Goal: Information Seeking & Learning: Learn about a topic

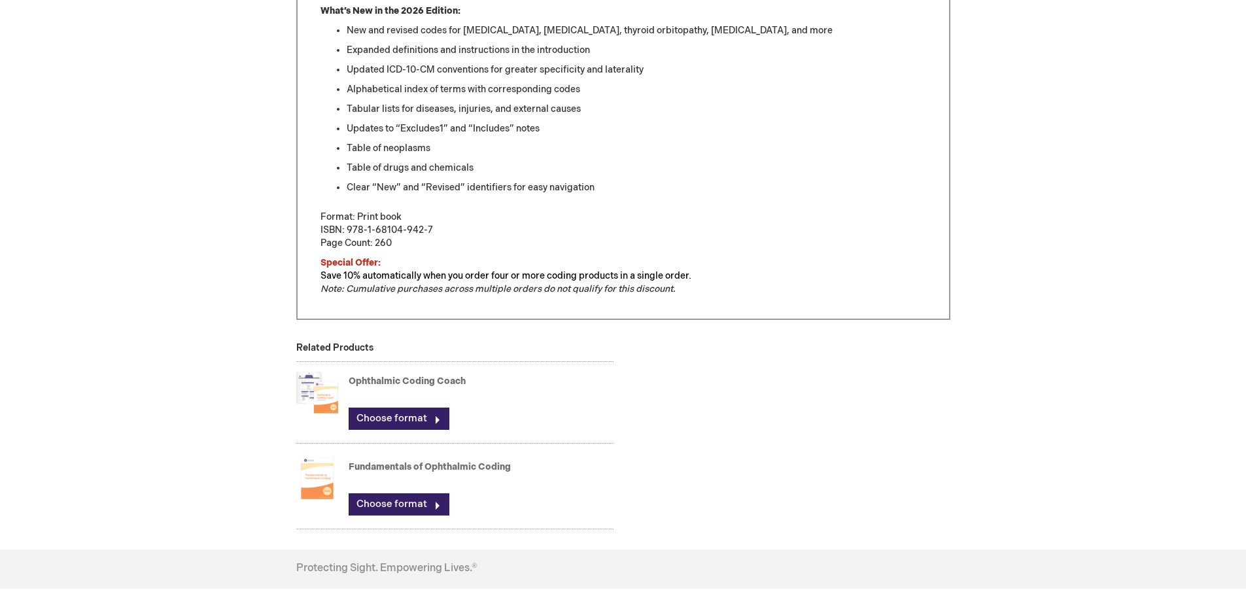
scroll to position [815, 0]
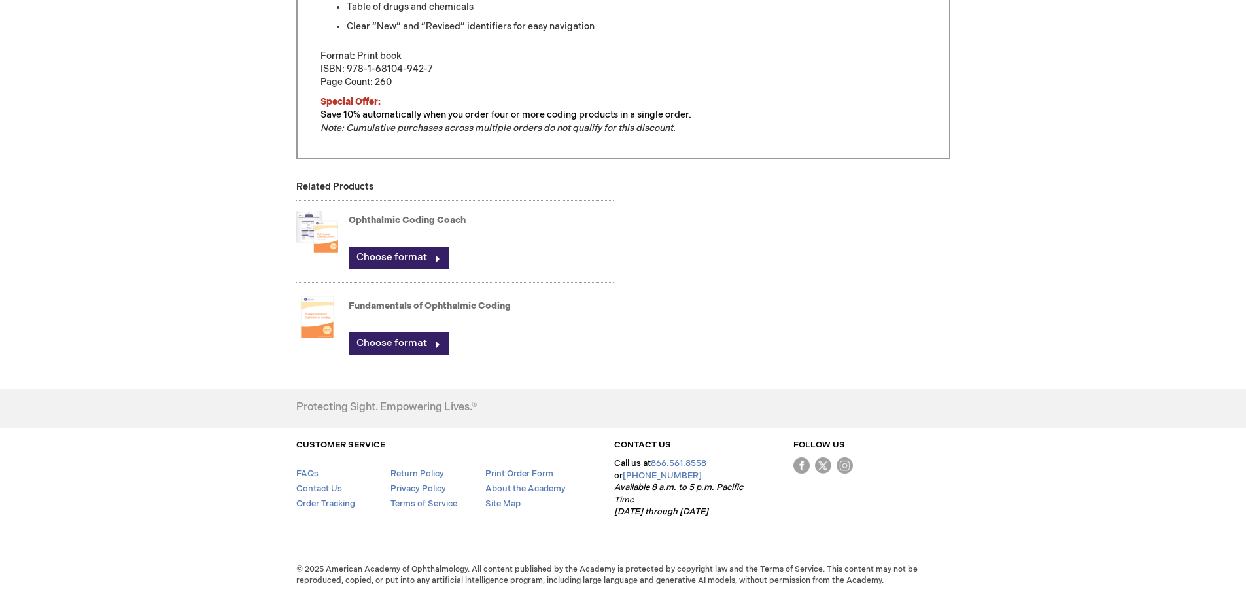
click at [329, 243] on img at bounding box center [317, 231] width 42 height 52
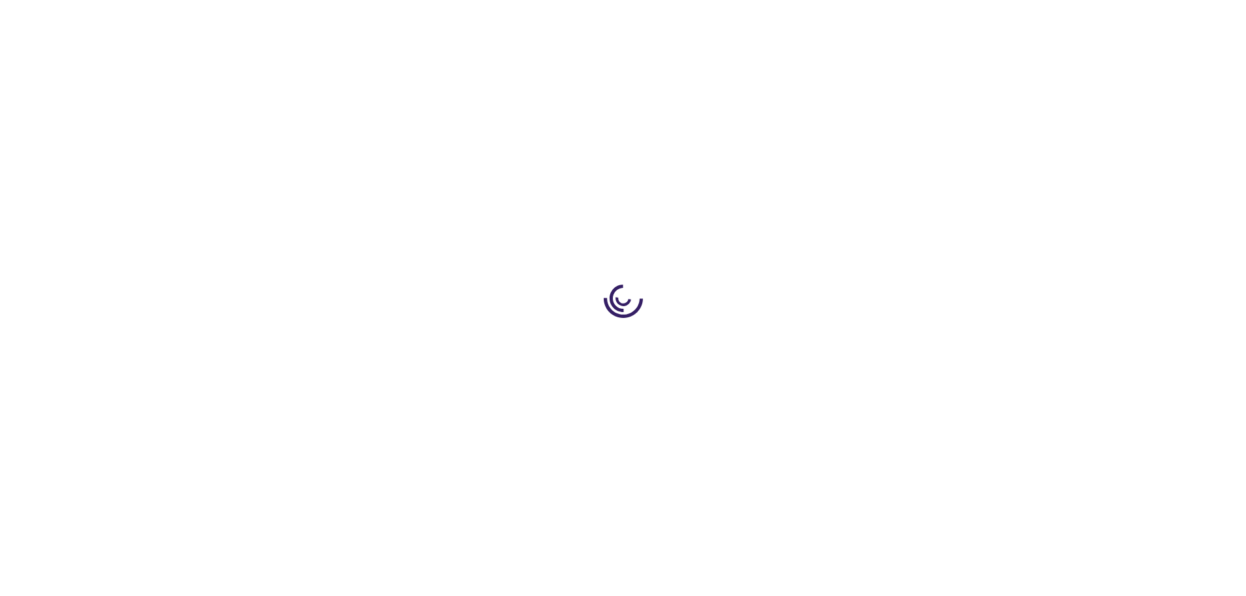
type input "0"
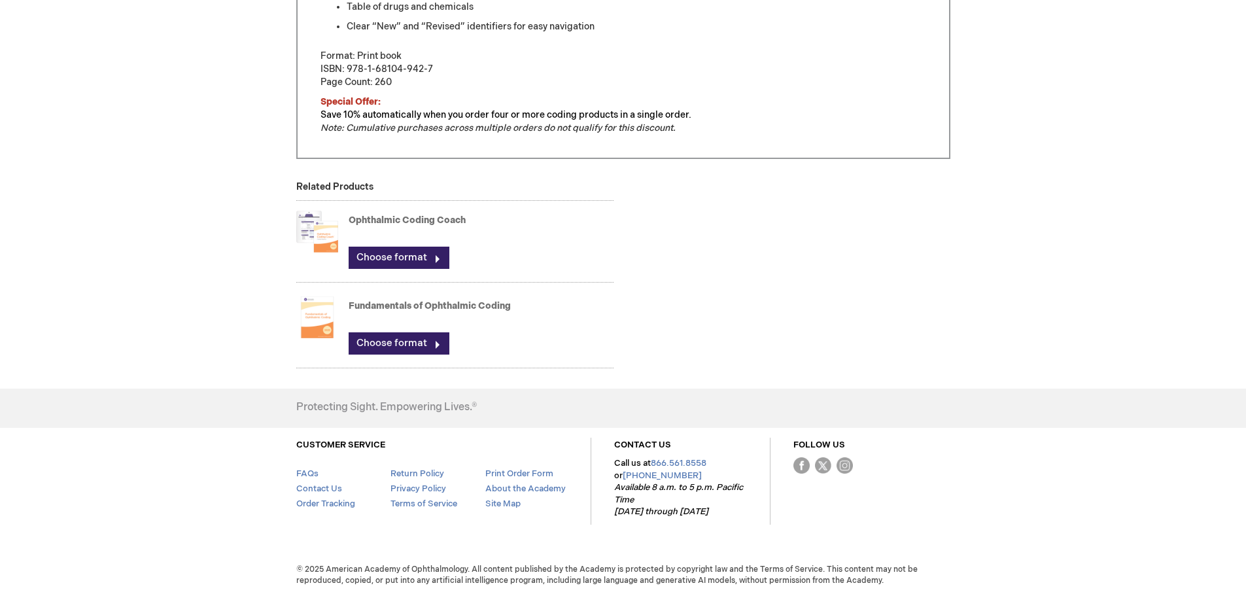
click at [319, 321] on img at bounding box center [317, 317] width 42 height 52
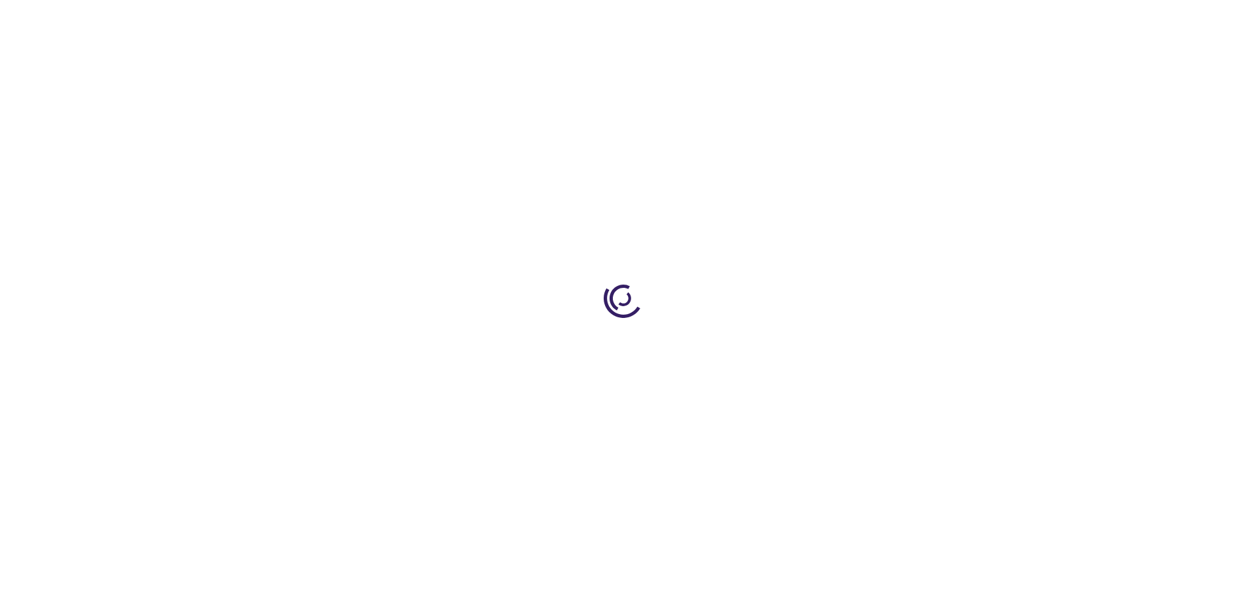
type input "0"
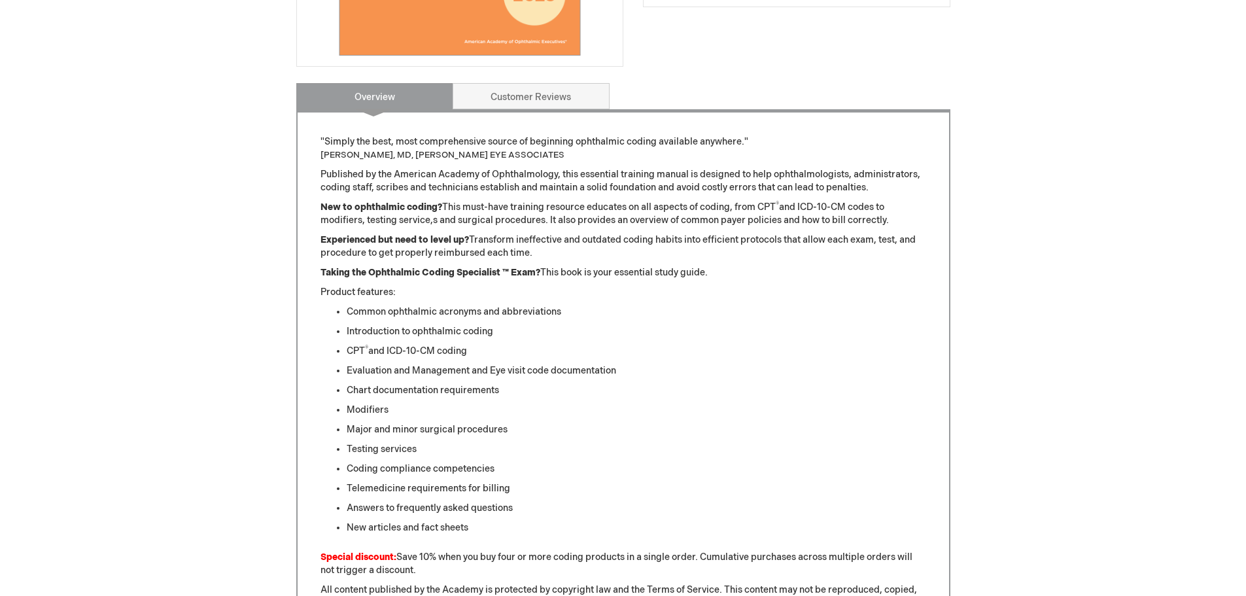
scroll to position [196, 0]
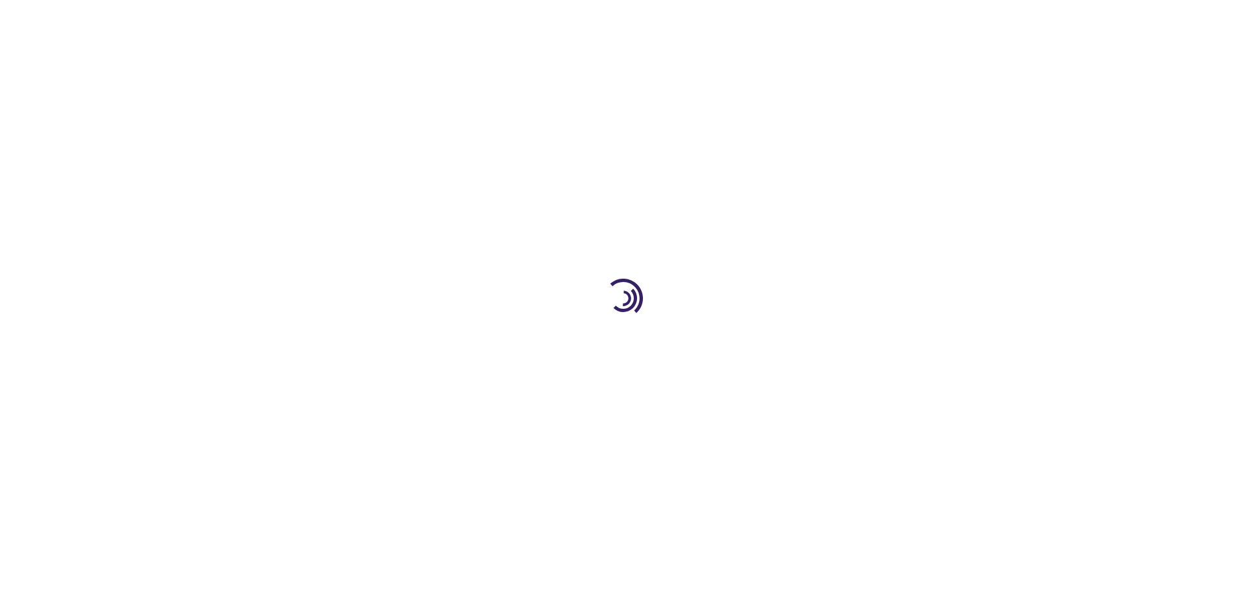
type input "0"
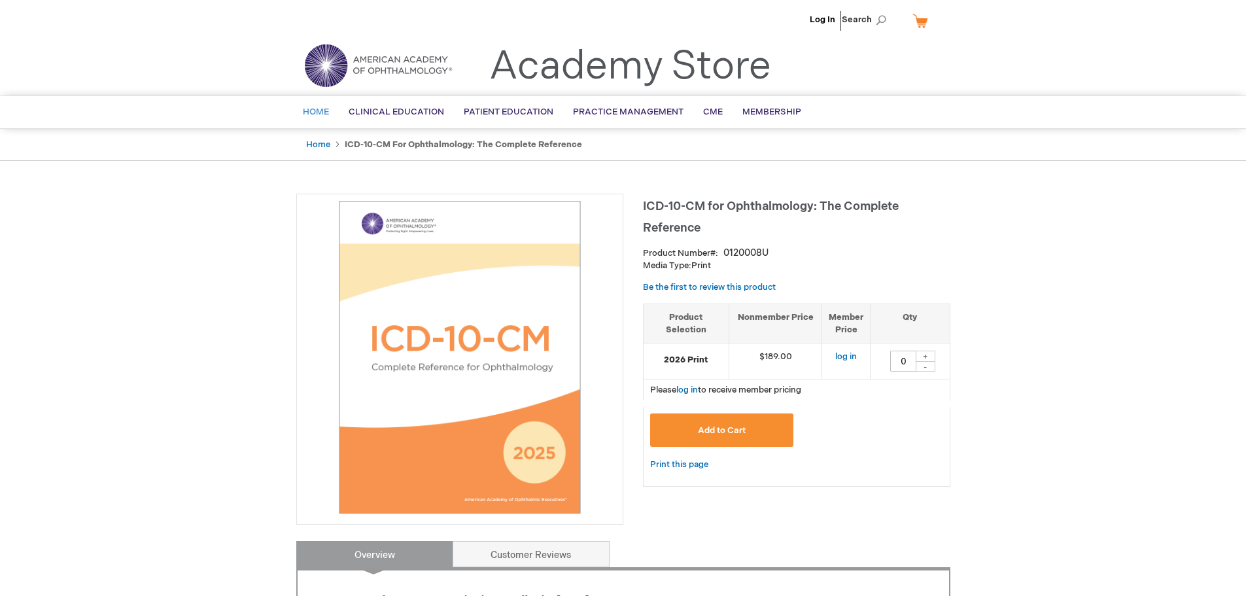
click at [307, 114] on span "Home" at bounding box center [316, 112] width 26 height 10
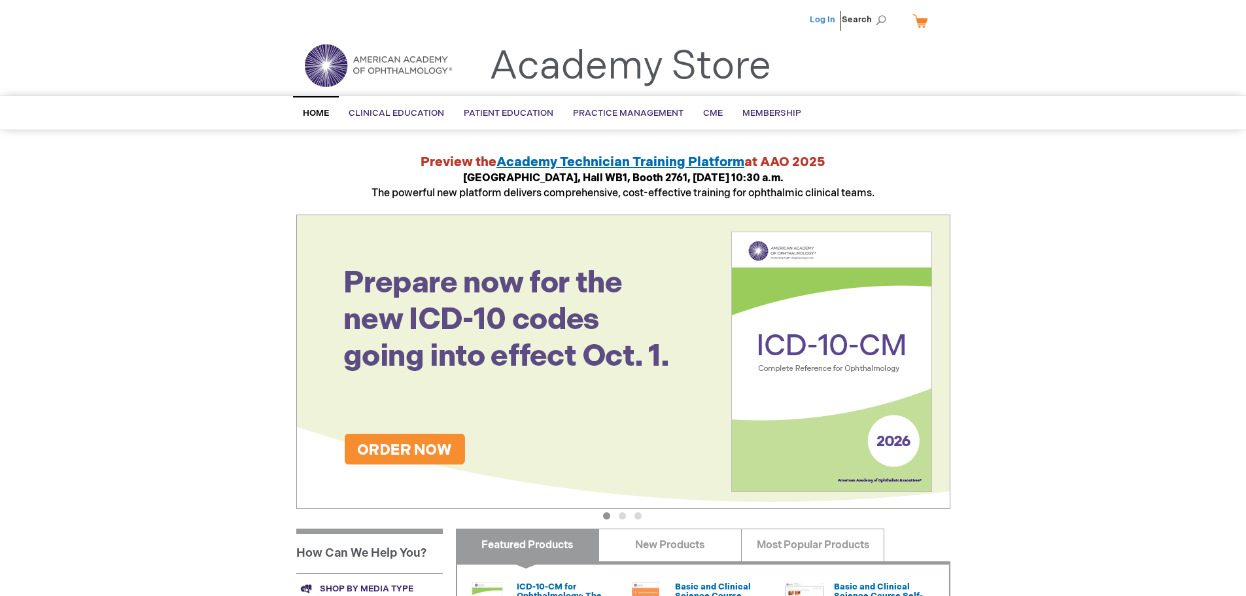
click at [821, 18] on link "Log In" at bounding box center [823, 19] width 26 height 10
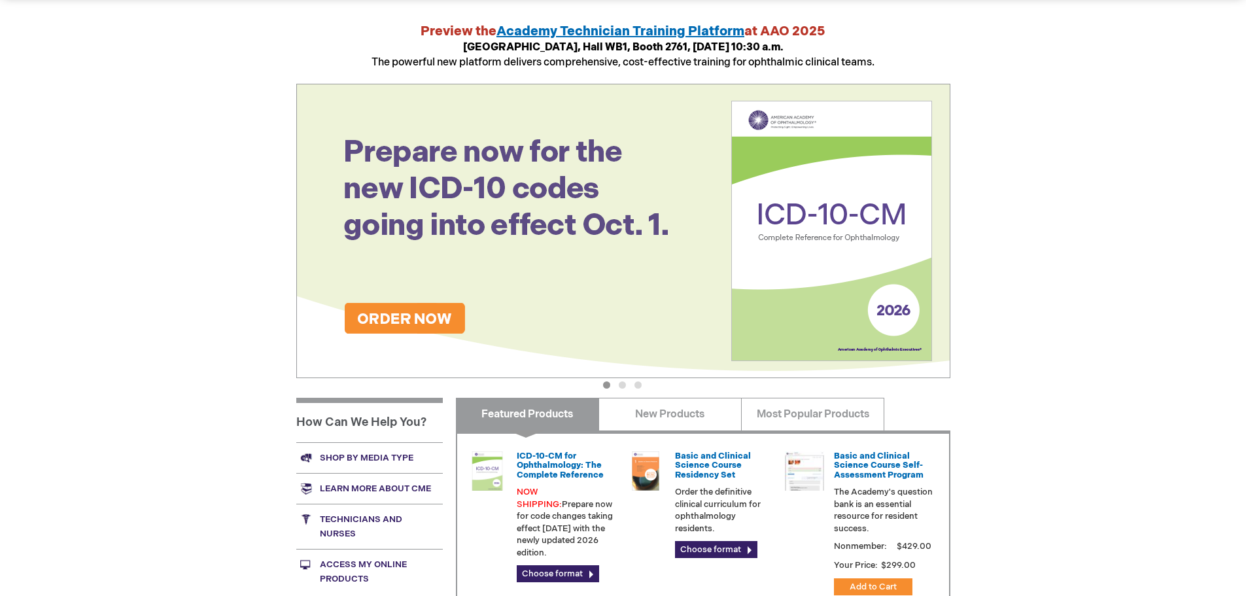
drag, startPoint x: 735, startPoint y: 262, endPoint x: 526, endPoint y: 250, distance: 209.6
click at [526, 250] on img at bounding box center [623, 231] width 654 height 294
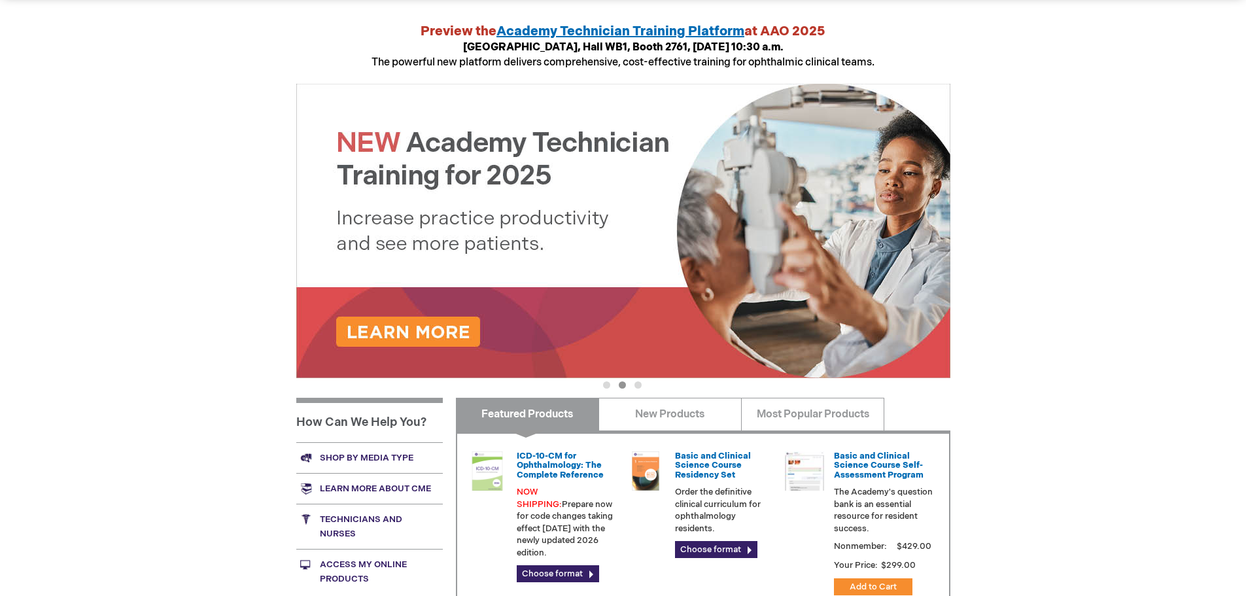
drag, startPoint x: 699, startPoint y: 280, endPoint x: 491, endPoint y: 264, distance: 208.6
click at [492, 264] on img at bounding box center [623, 231] width 654 height 294
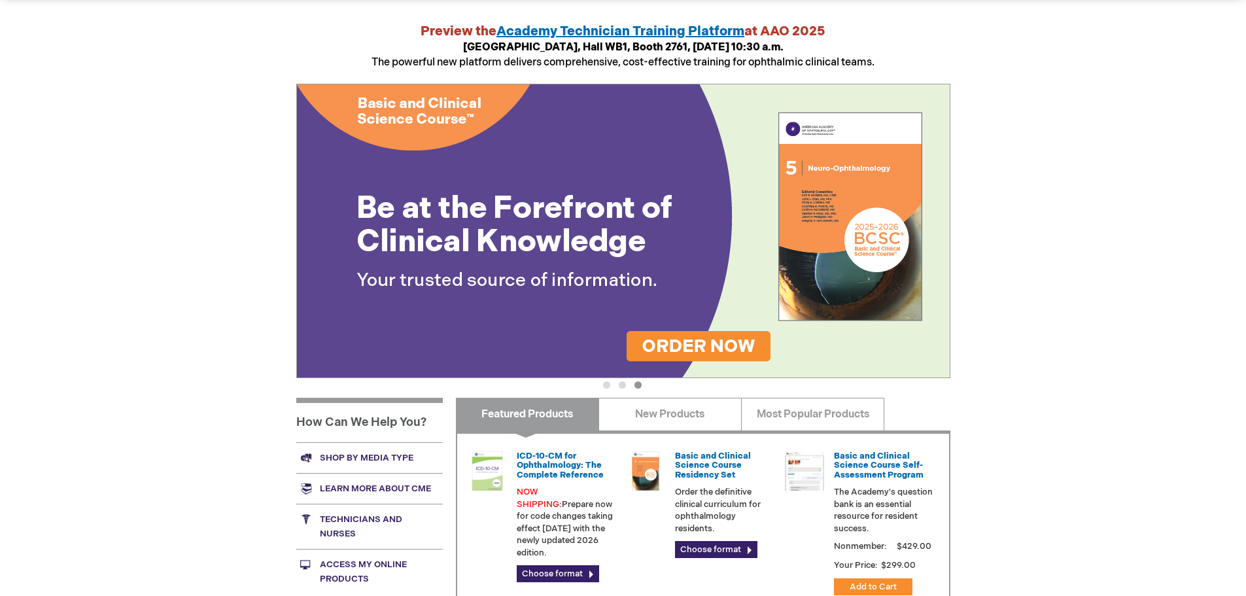
scroll to position [262, 0]
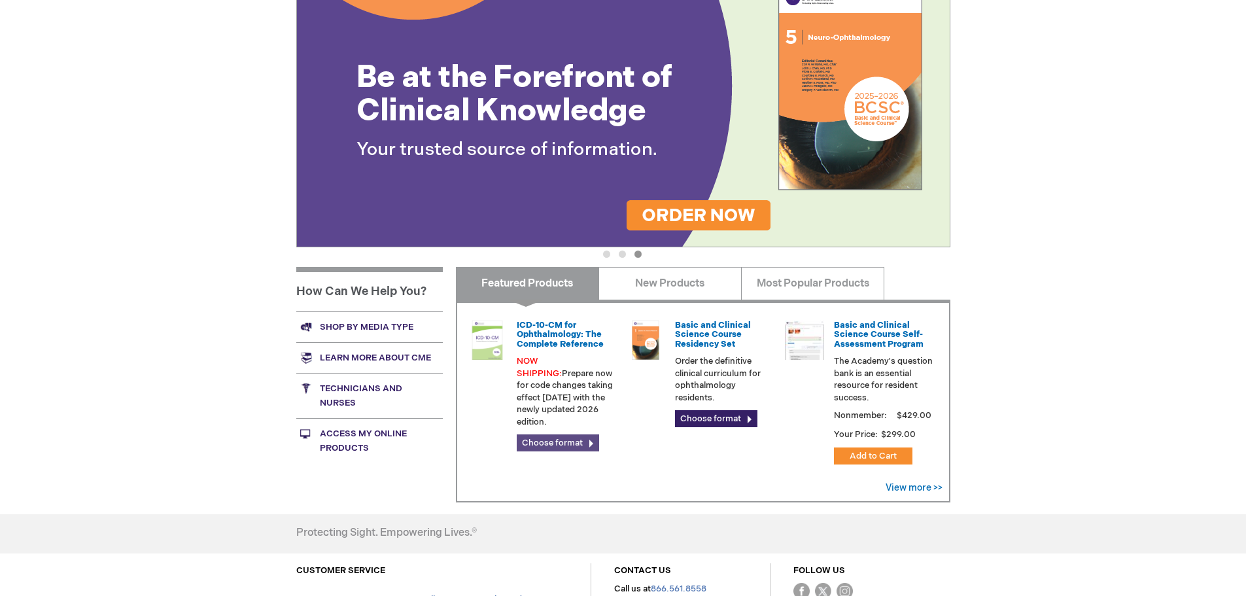
click at [553, 434] on link "Choose format" at bounding box center [558, 442] width 82 height 17
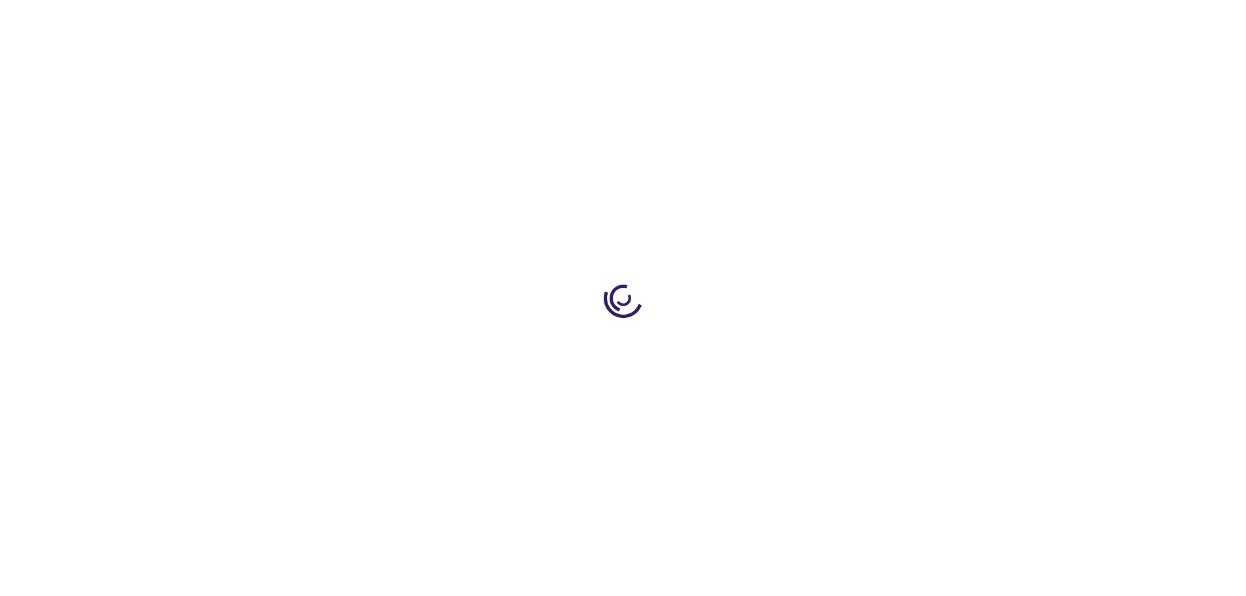
type input "0"
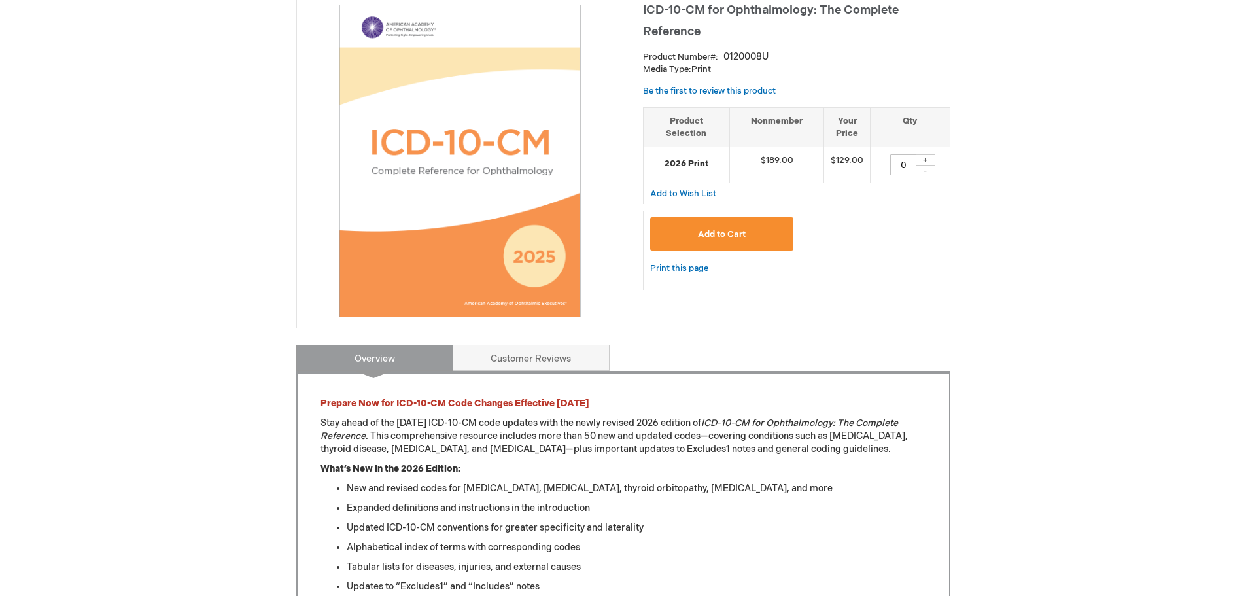
scroll to position [392, 0]
click at [518, 360] on link "Customer Reviews" at bounding box center [531, 358] width 157 height 26
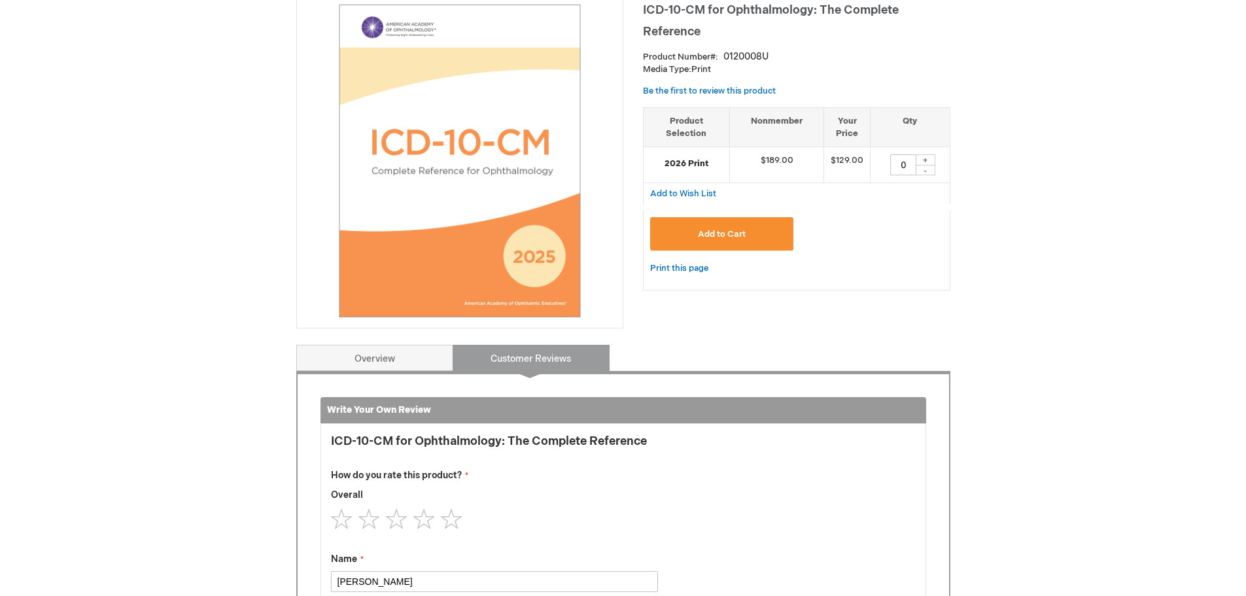
scroll to position [541, 0]
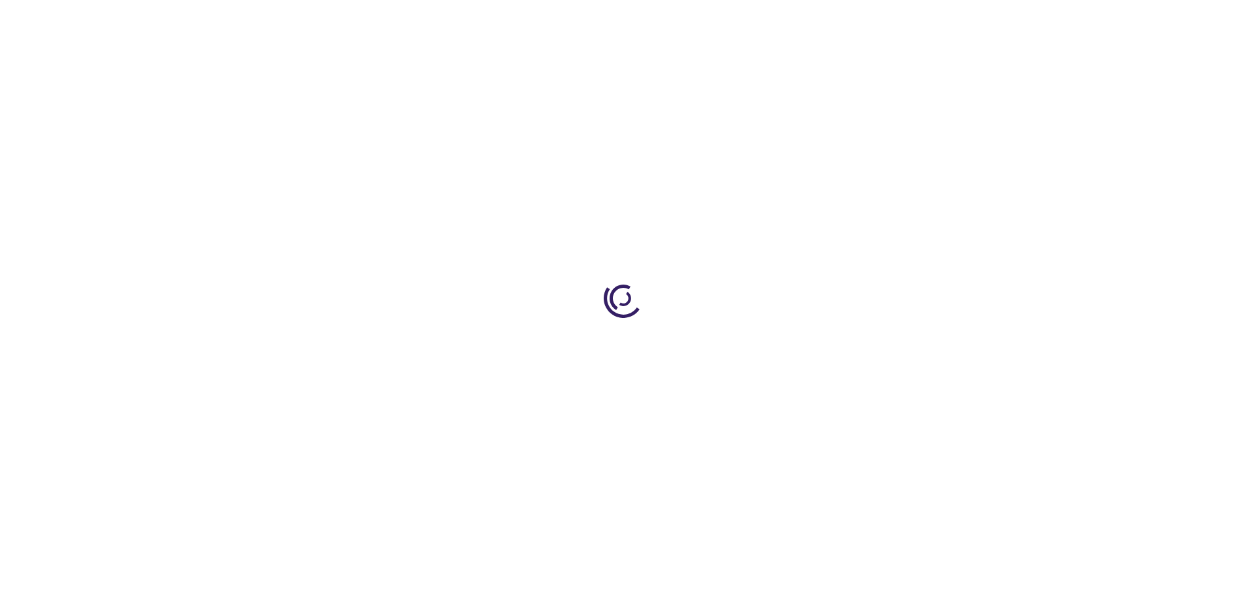
scroll to position [262, 0]
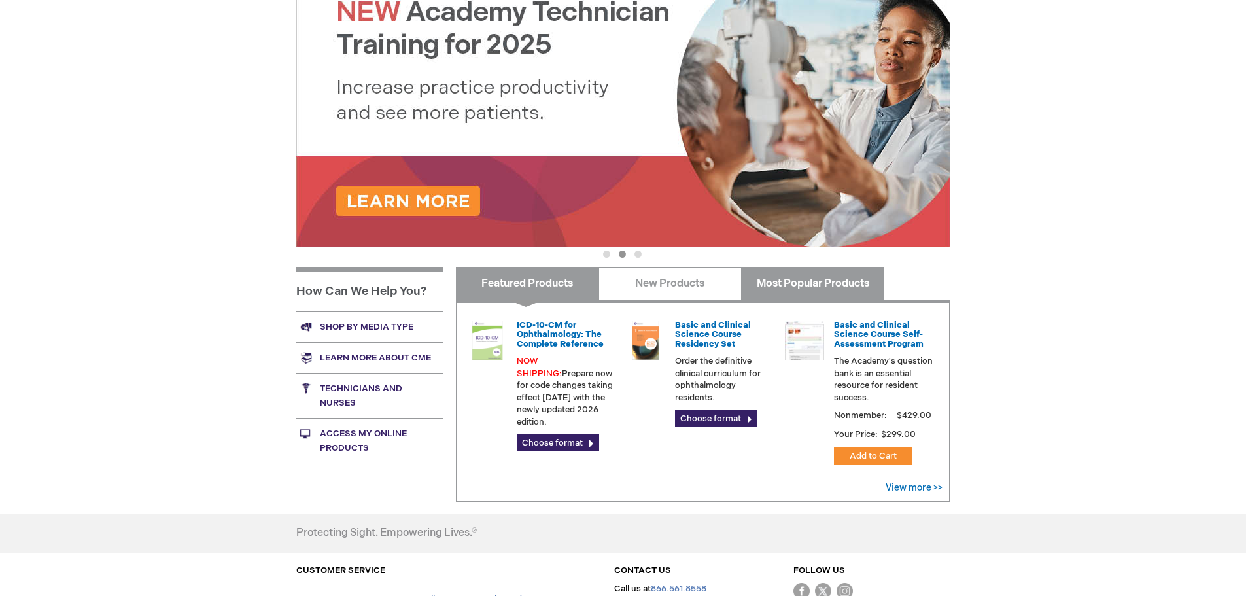
drag, startPoint x: 787, startPoint y: 284, endPoint x: 771, endPoint y: 280, distance: 16.2
click at [786, 284] on link "Most Popular Products" at bounding box center [812, 283] width 143 height 33
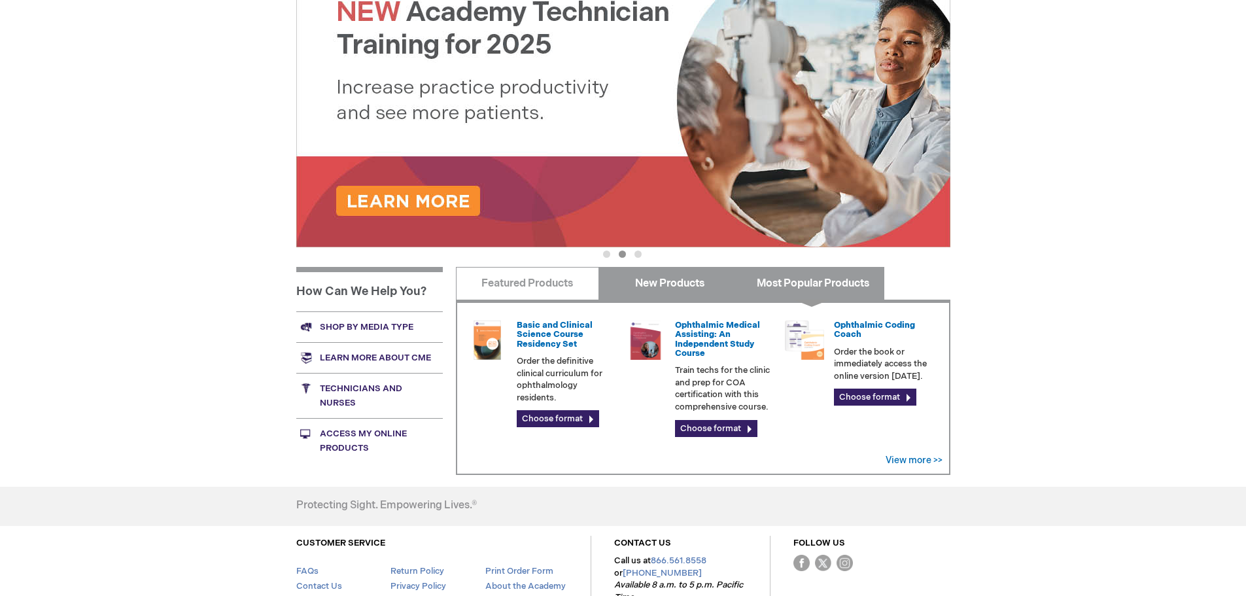
click at [676, 276] on link "New Products" at bounding box center [669, 283] width 143 height 33
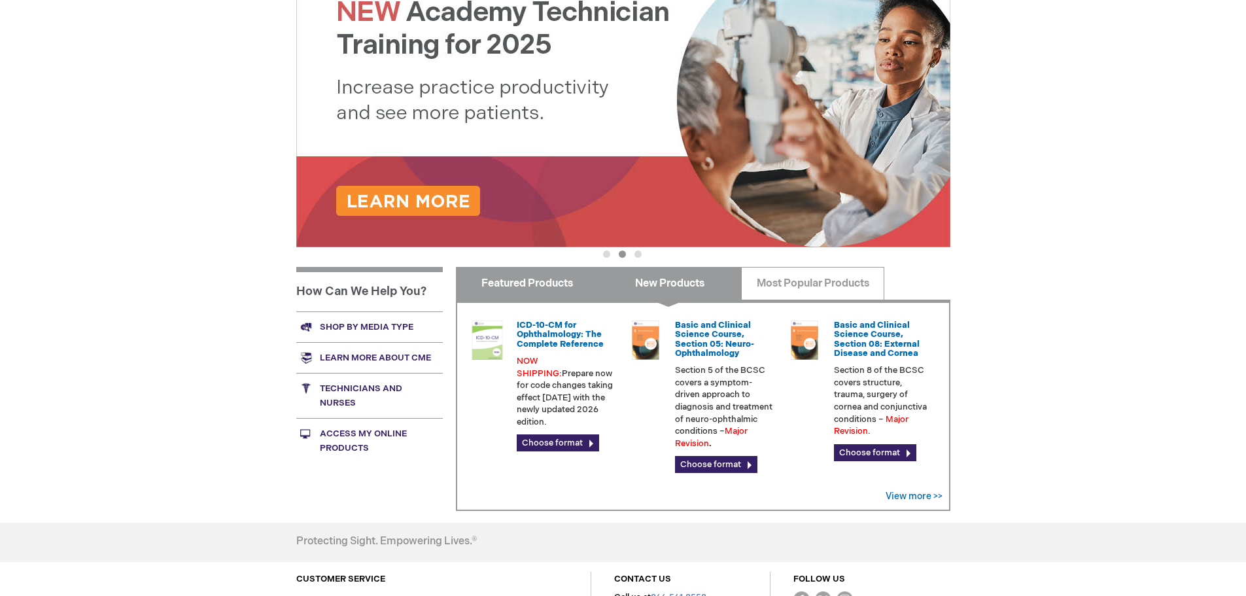
click at [526, 284] on link "Featured Products" at bounding box center [527, 283] width 143 height 33
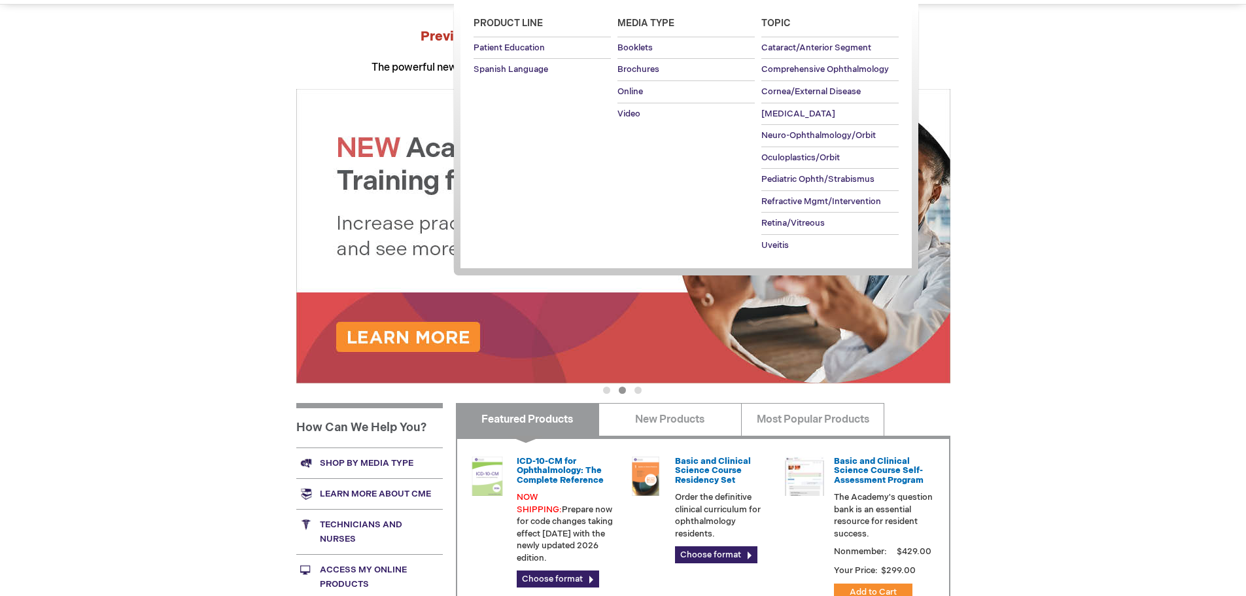
scroll to position [0, 0]
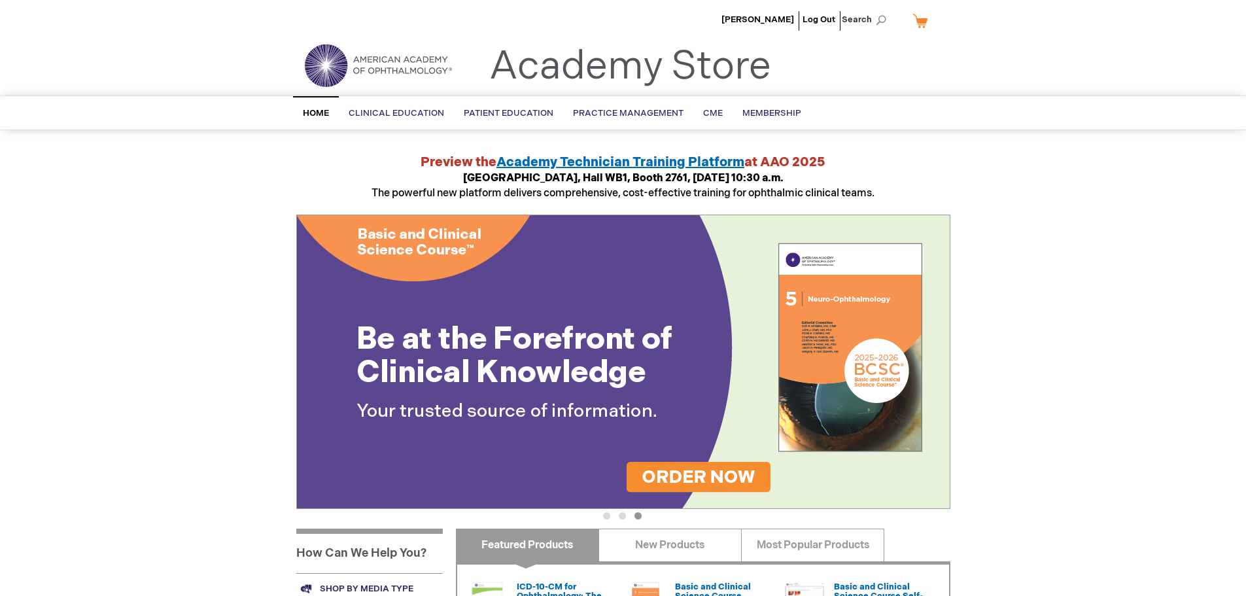
click at [322, 112] on span "Home" at bounding box center [316, 113] width 26 height 10
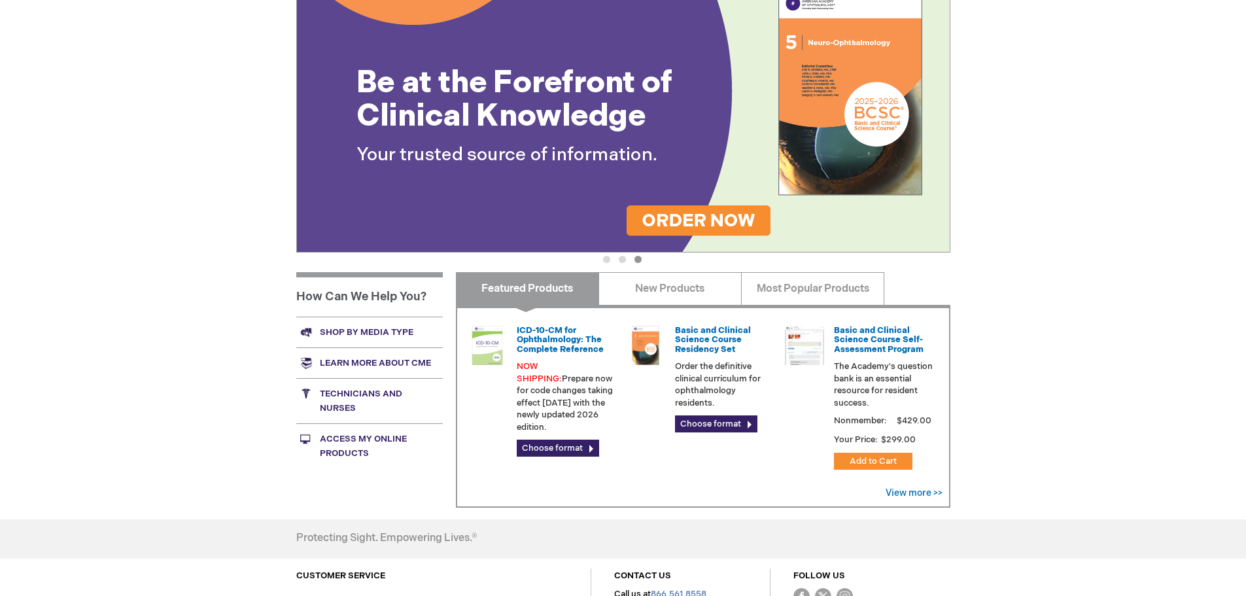
scroll to position [191, 0]
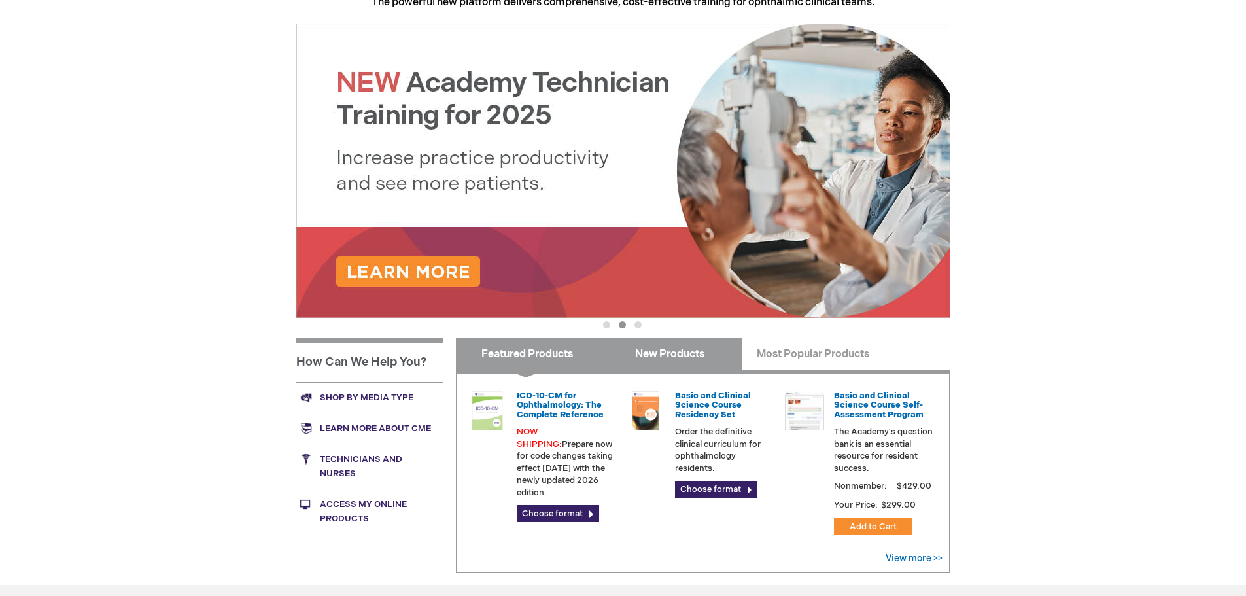
click at [683, 351] on link "New Products" at bounding box center [669, 353] width 143 height 33
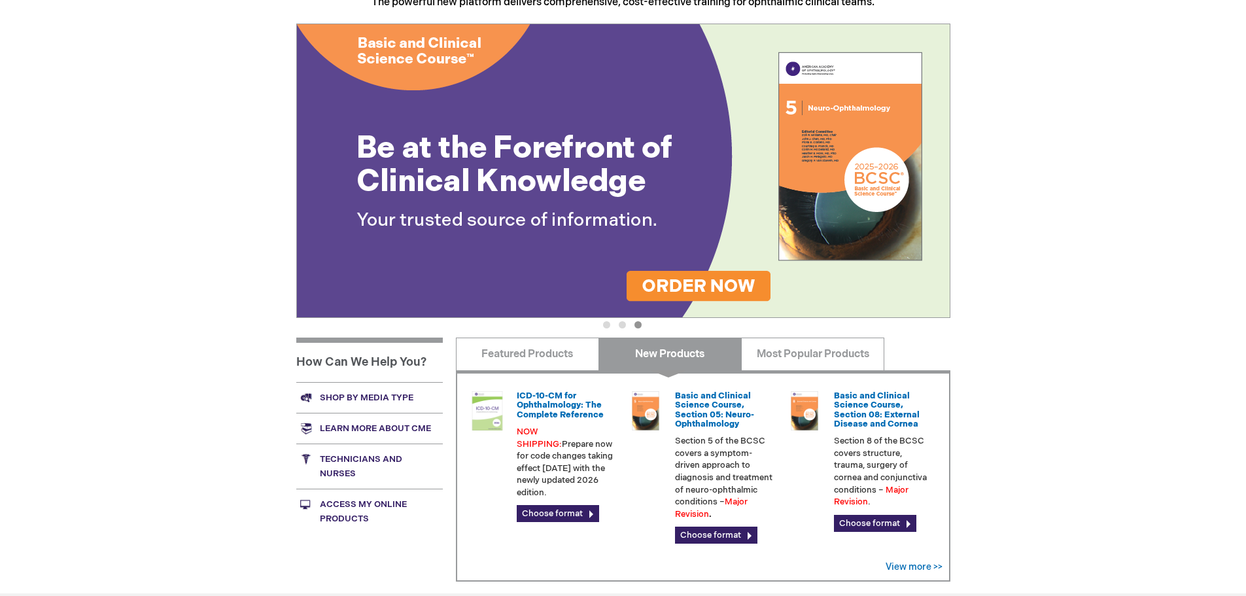
click at [680, 354] on link "New Products" at bounding box center [669, 353] width 143 height 33
click at [822, 354] on link "Most Popular Products" at bounding box center [812, 353] width 143 height 33
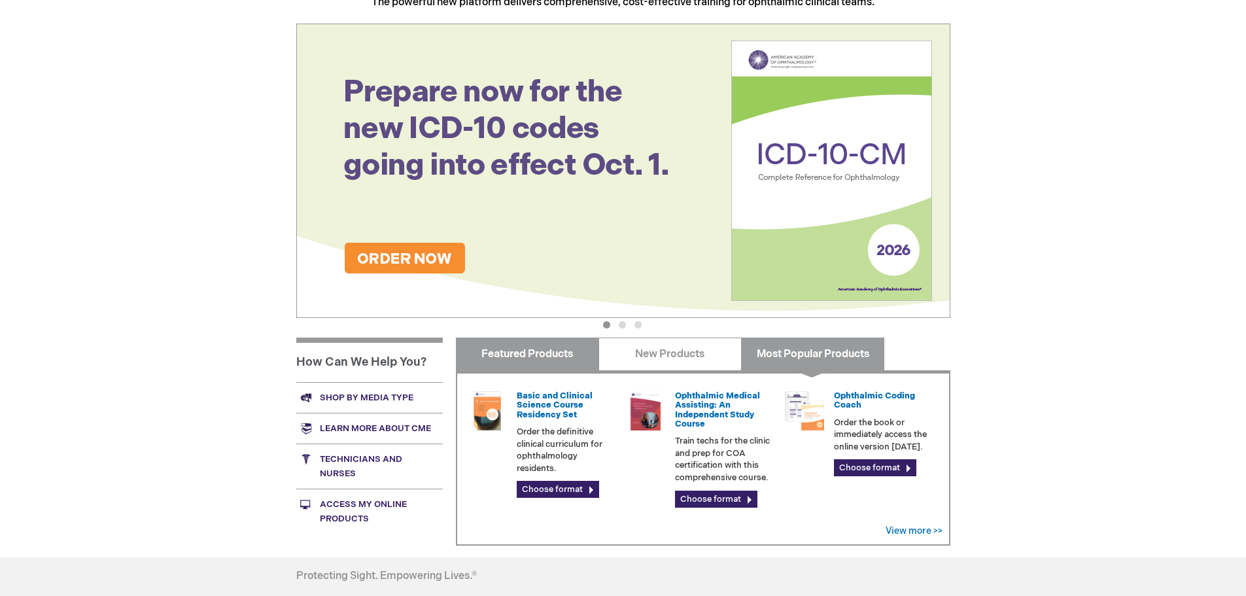
click at [528, 355] on link "Featured Products" at bounding box center [527, 353] width 143 height 33
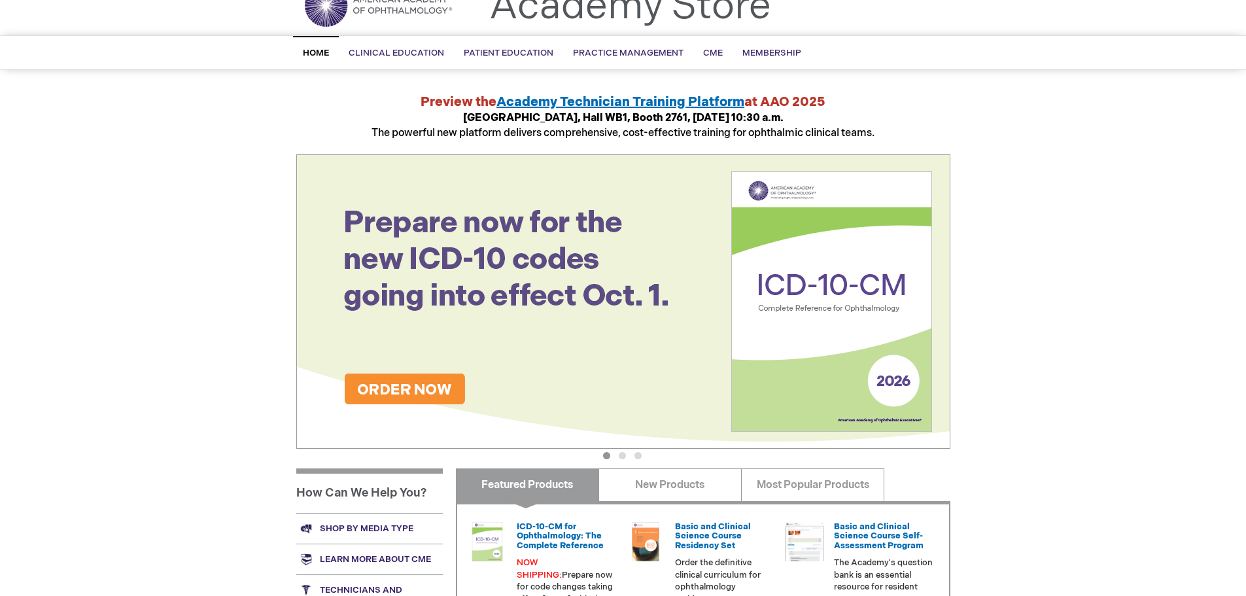
scroll to position [0, 0]
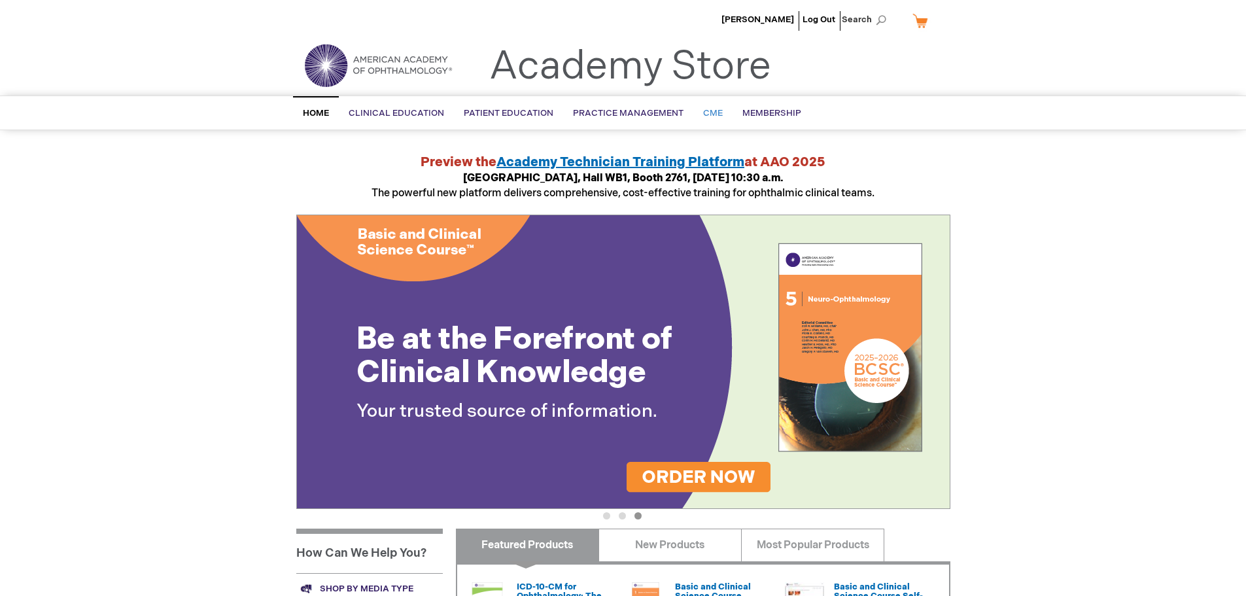
click at [711, 108] on span "CME" at bounding box center [713, 113] width 20 height 10
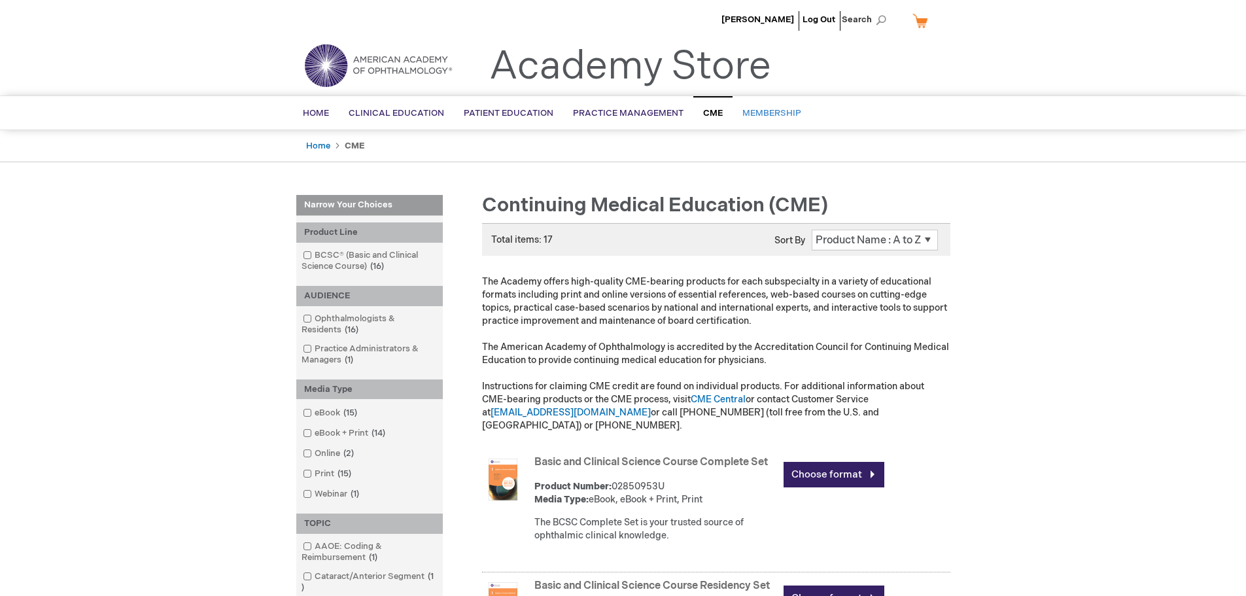
click at [775, 113] on span "Membership" at bounding box center [771, 113] width 59 height 10
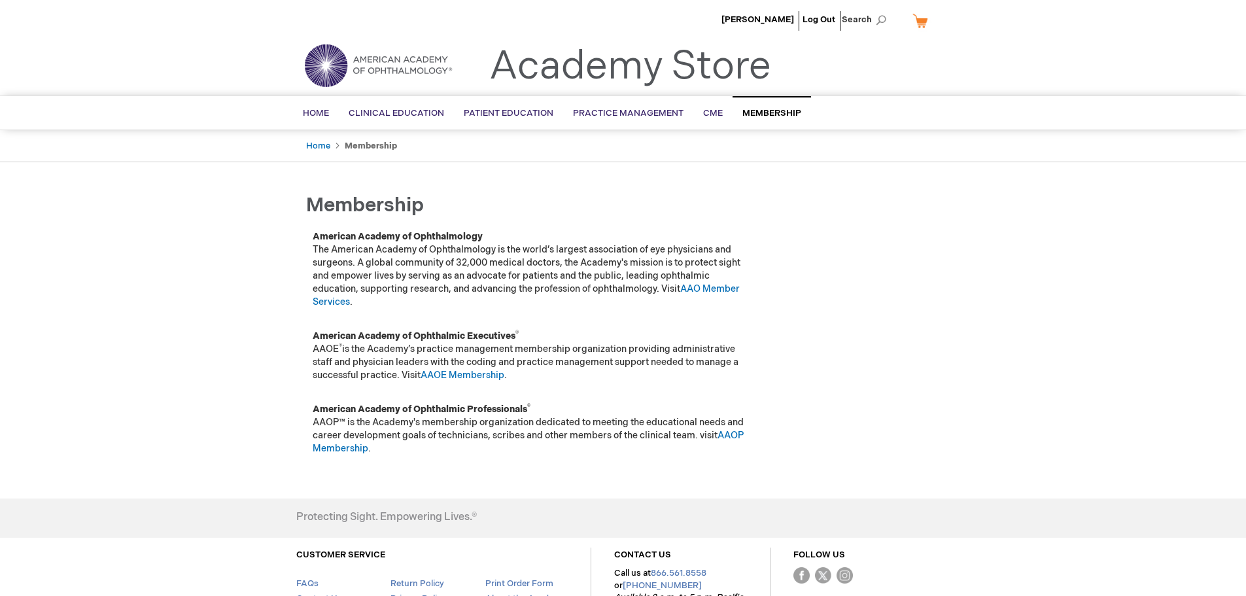
drag, startPoint x: 322, startPoint y: 1, endPoint x: 184, endPoint y: 93, distance: 166.5
click at [184, 93] on header "[PERSON_NAME] Log Out Search My Cart CLOSE RECENTLY ADDED ITEM(S) Close There a…" at bounding box center [623, 47] width 1246 height 95
